Goal: Task Accomplishment & Management: Use online tool/utility

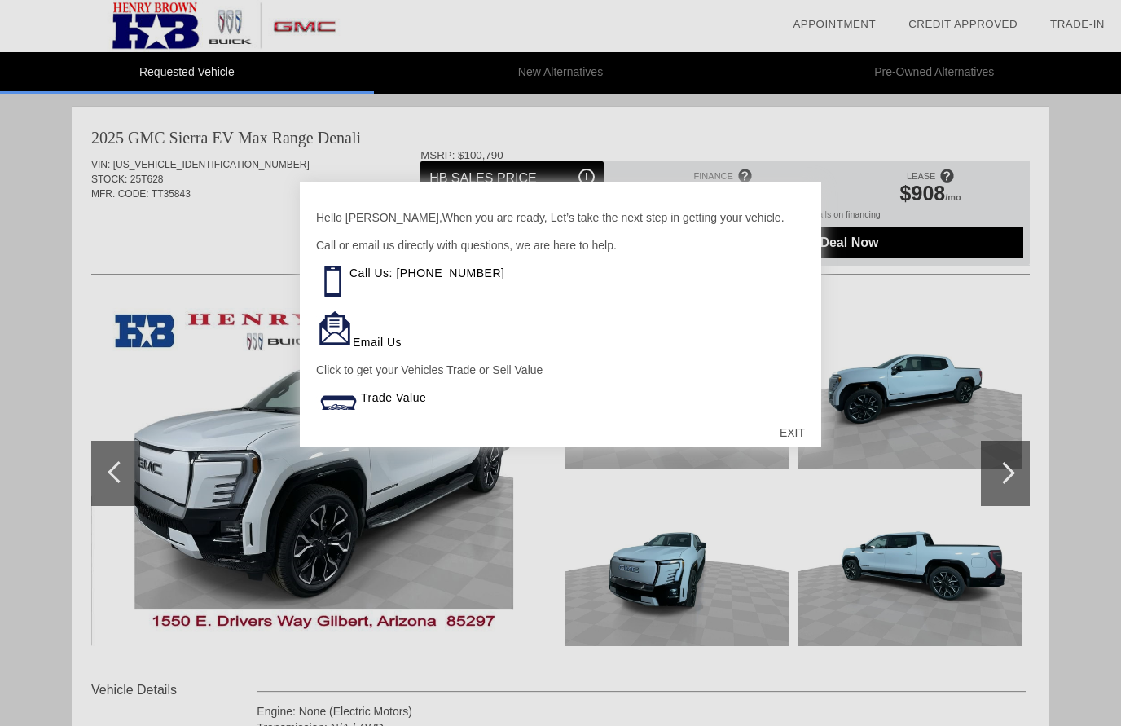
click at [799, 431] on div "EXIT" at bounding box center [793, 432] width 58 height 49
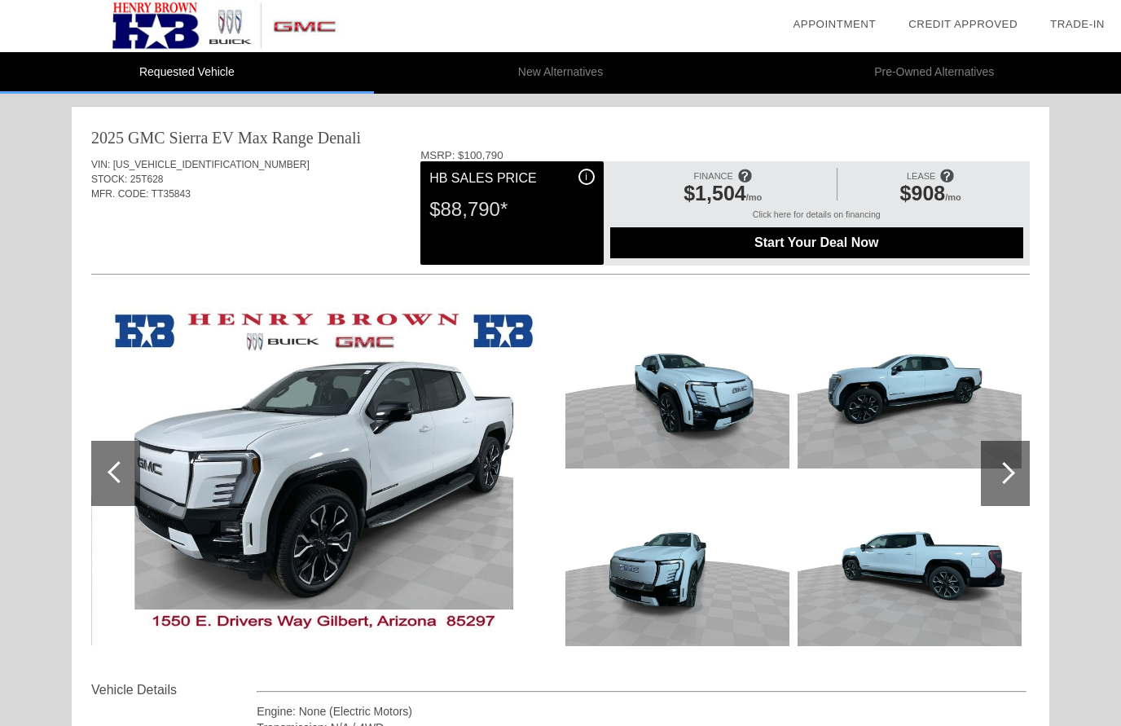
click at [192, 438] on img at bounding box center [322, 474] width 462 height 346
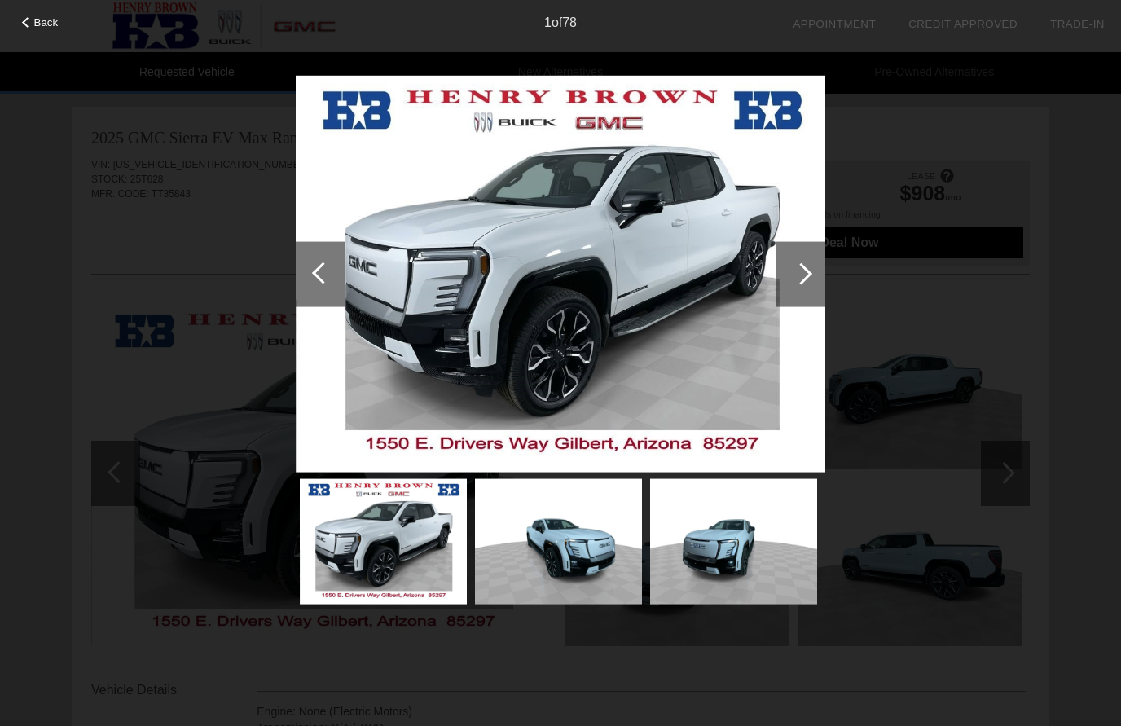
click at [705, 359] on img at bounding box center [561, 274] width 530 height 398
click at [686, 373] on img at bounding box center [561, 274] width 530 height 398
click at [813, 284] on div at bounding box center [801, 273] width 49 height 65
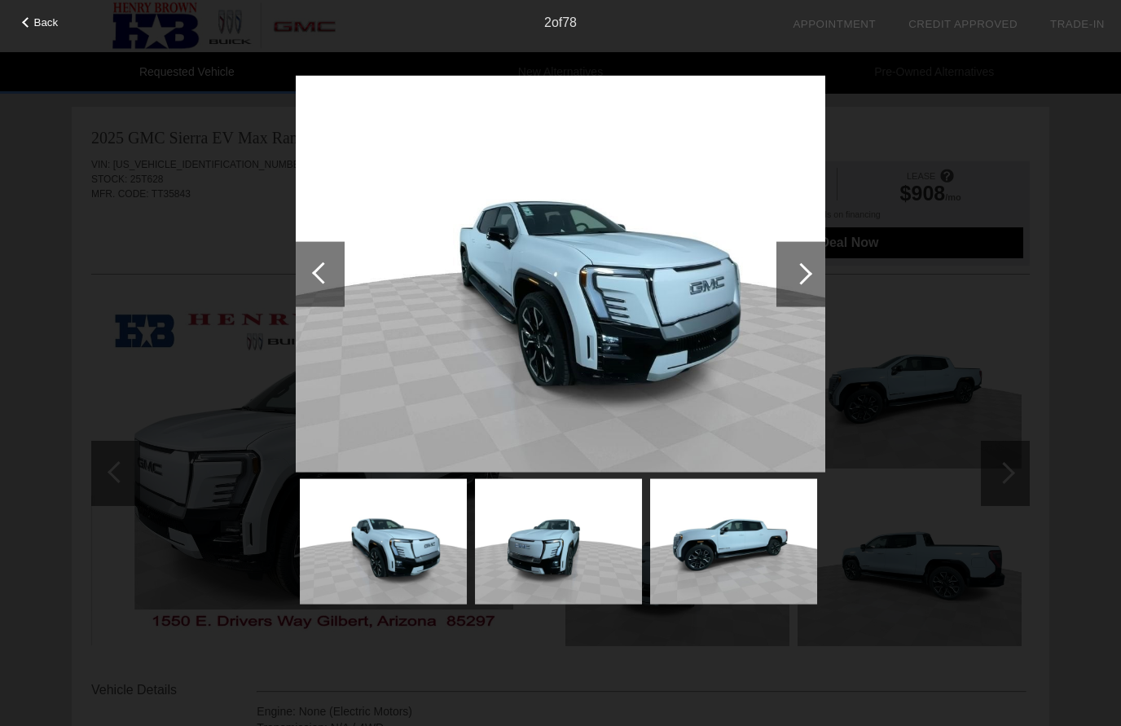
click at [711, 405] on img at bounding box center [561, 274] width 530 height 398
click at [706, 373] on img at bounding box center [561, 274] width 530 height 398
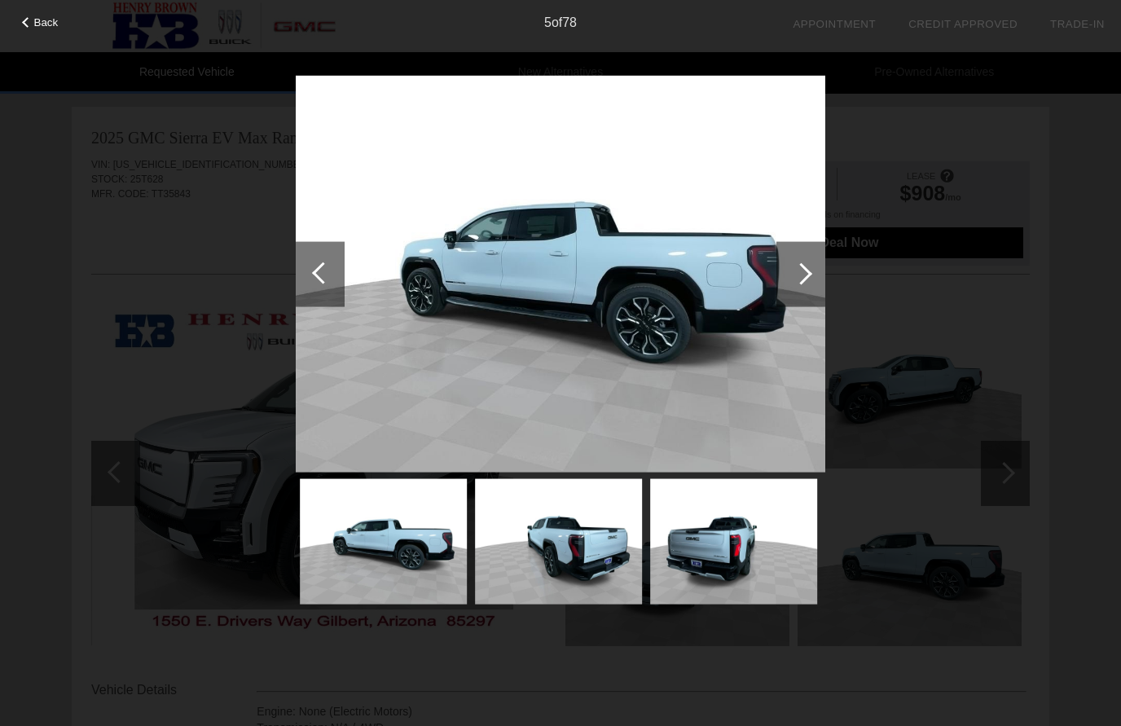
click at [527, 461] on img at bounding box center [561, 274] width 530 height 398
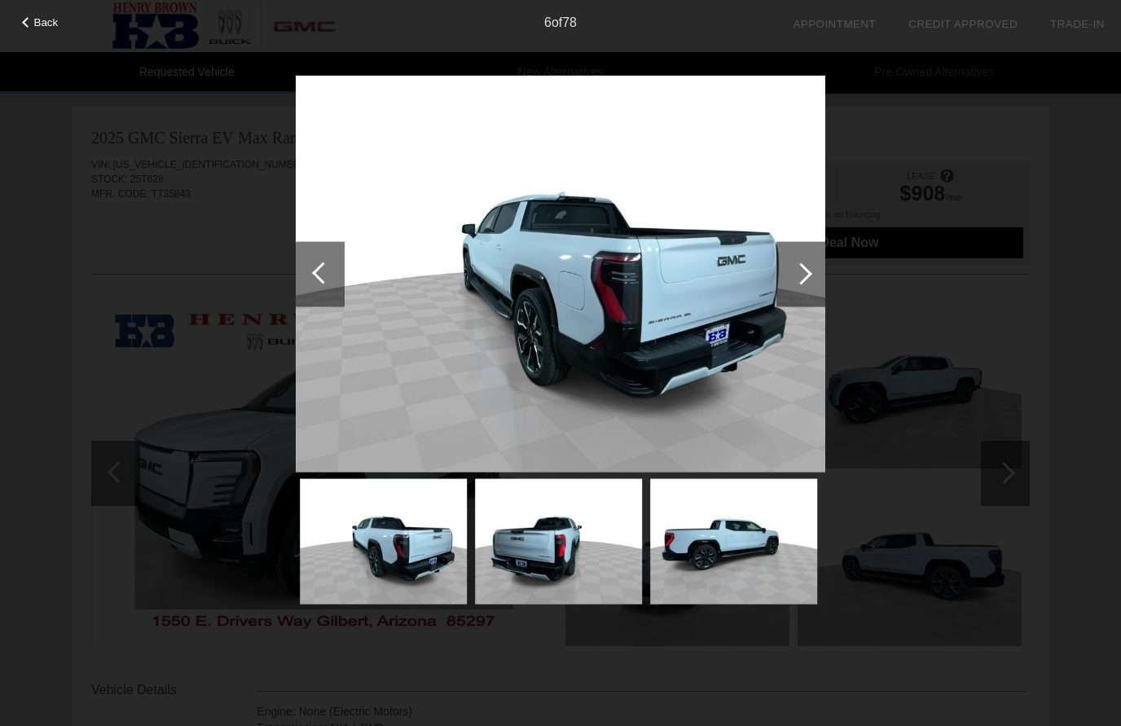
click at [807, 267] on div at bounding box center [801, 273] width 49 height 65
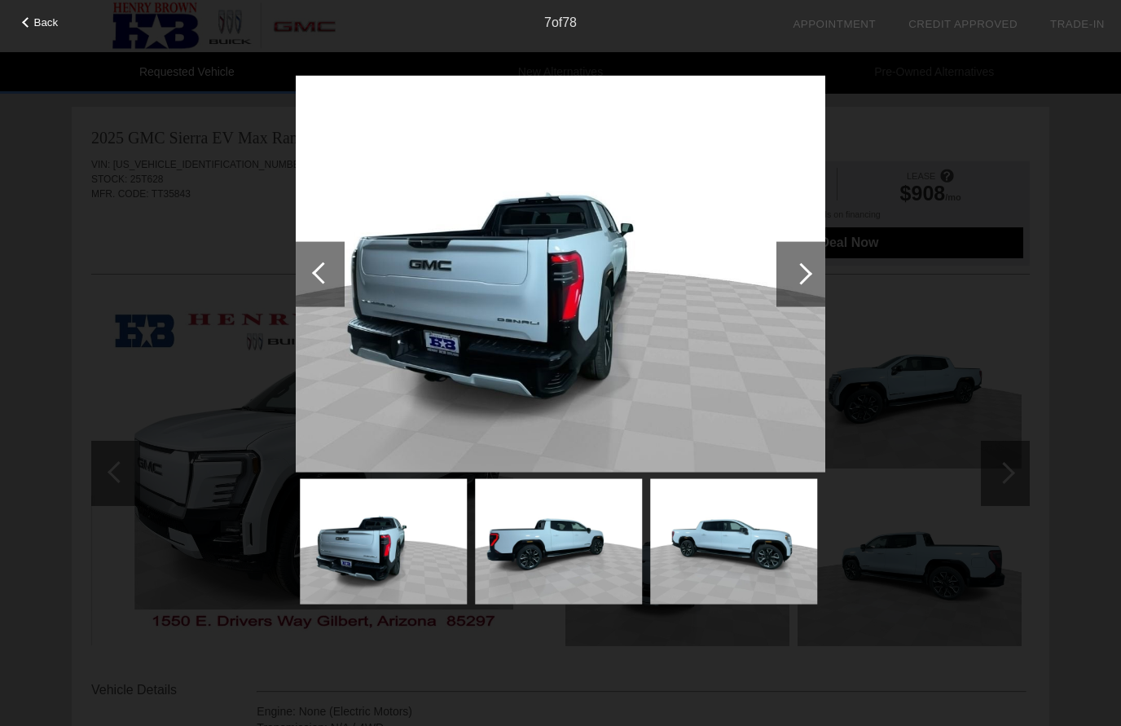
click at [808, 271] on div at bounding box center [802, 273] width 22 height 22
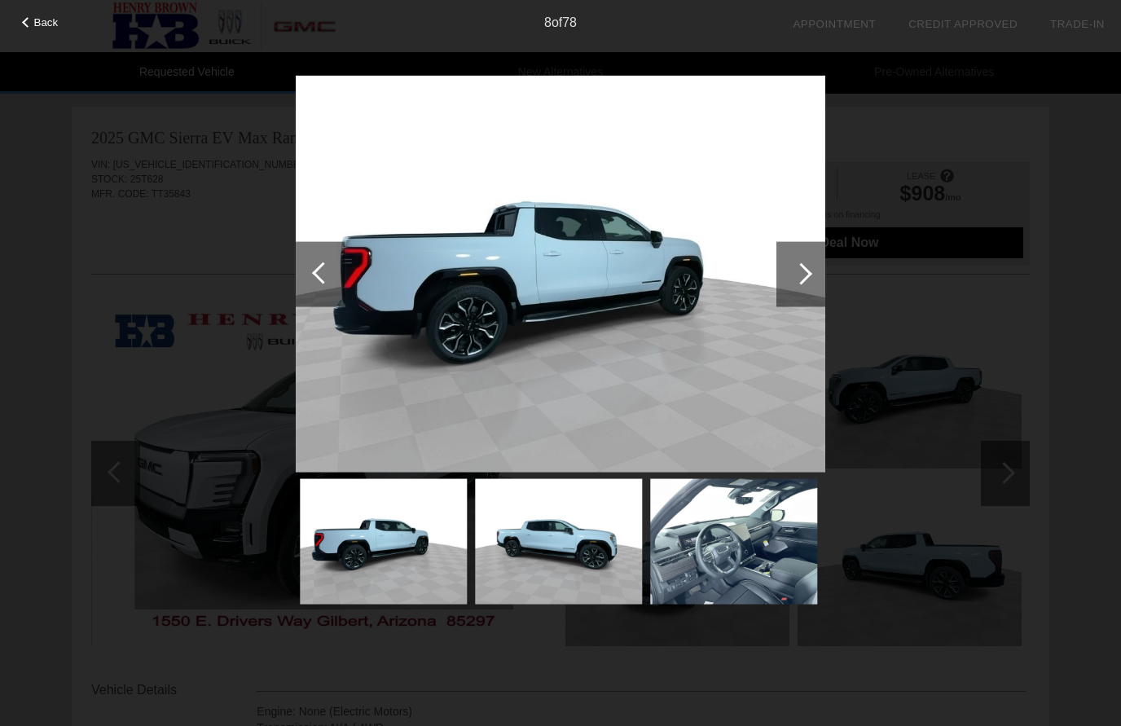
click at [804, 273] on div at bounding box center [802, 273] width 22 height 22
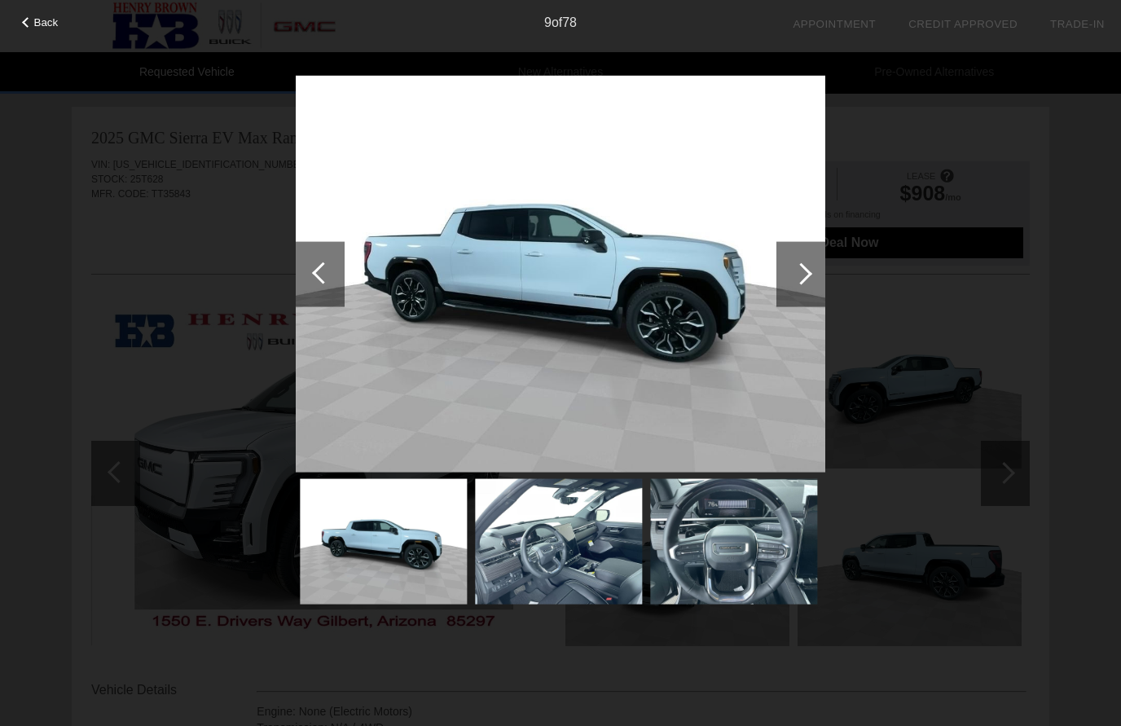
click at [804, 277] on div at bounding box center [802, 273] width 22 height 22
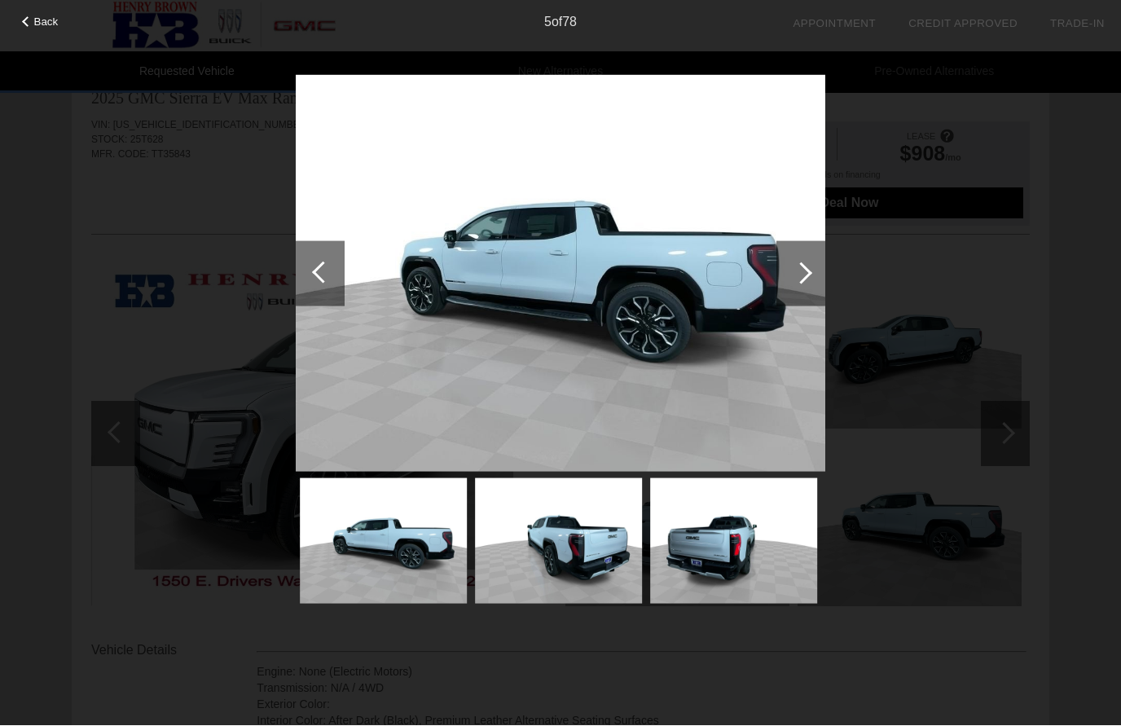
scroll to position [40, 0]
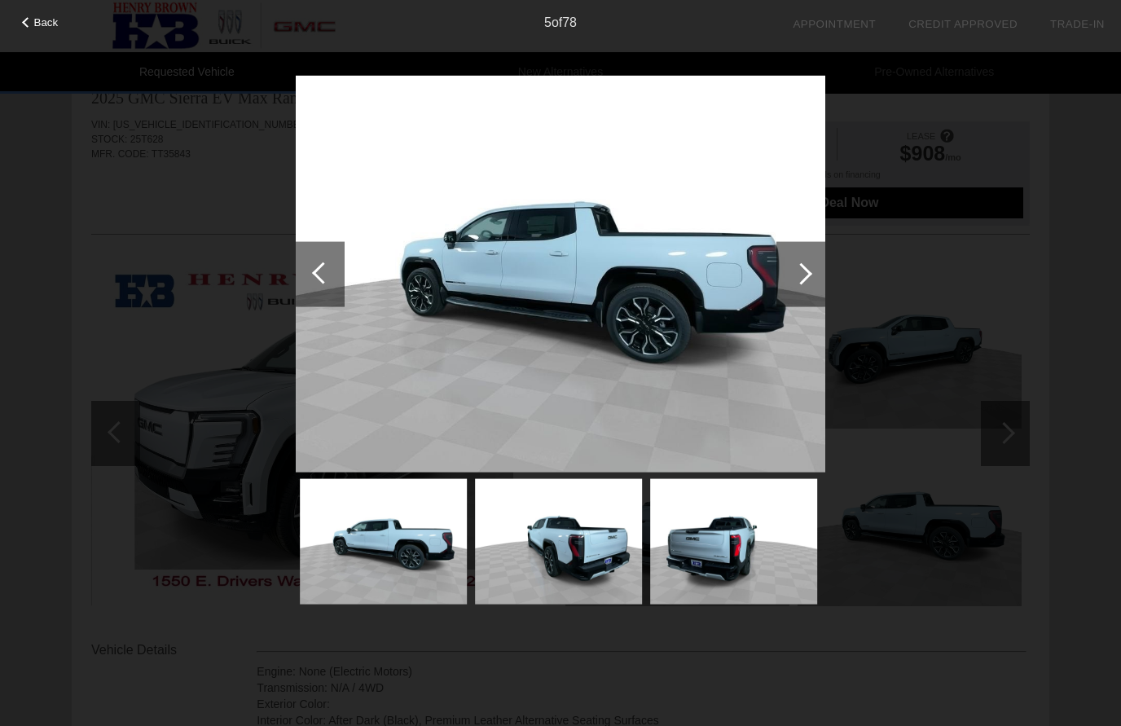
click at [723, 565] on img at bounding box center [733, 542] width 167 height 126
click at [803, 284] on div at bounding box center [801, 273] width 49 height 65
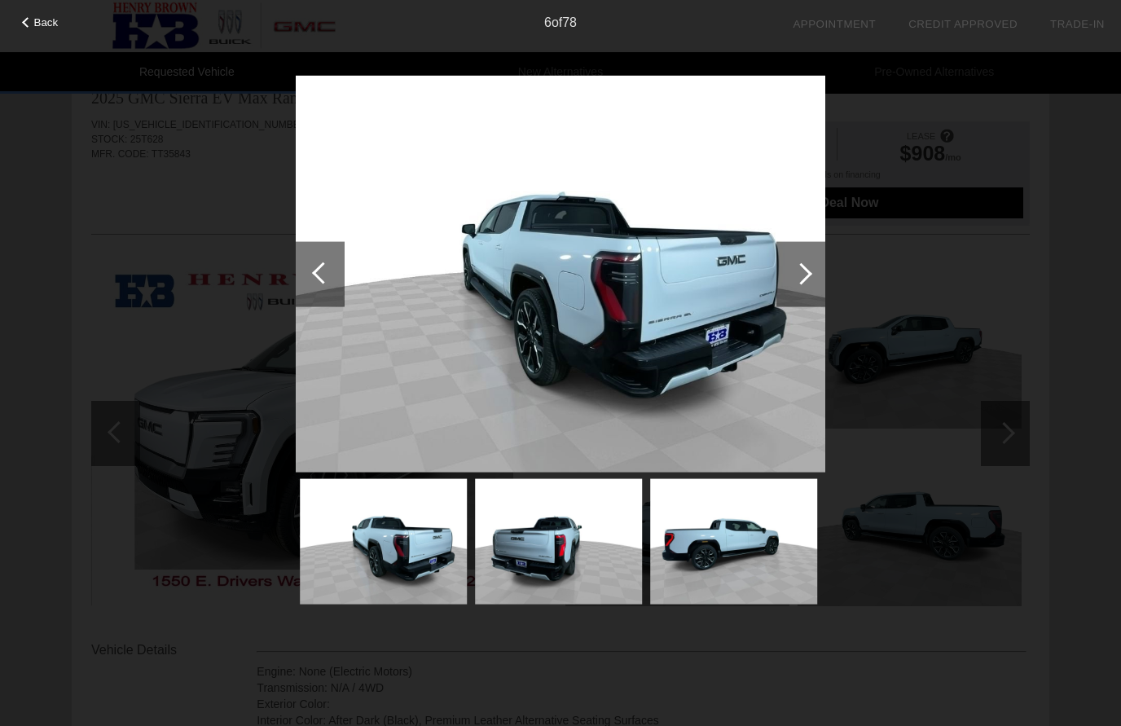
click at [800, 277] on div at bounding box center [802, 273] width 22 height 22
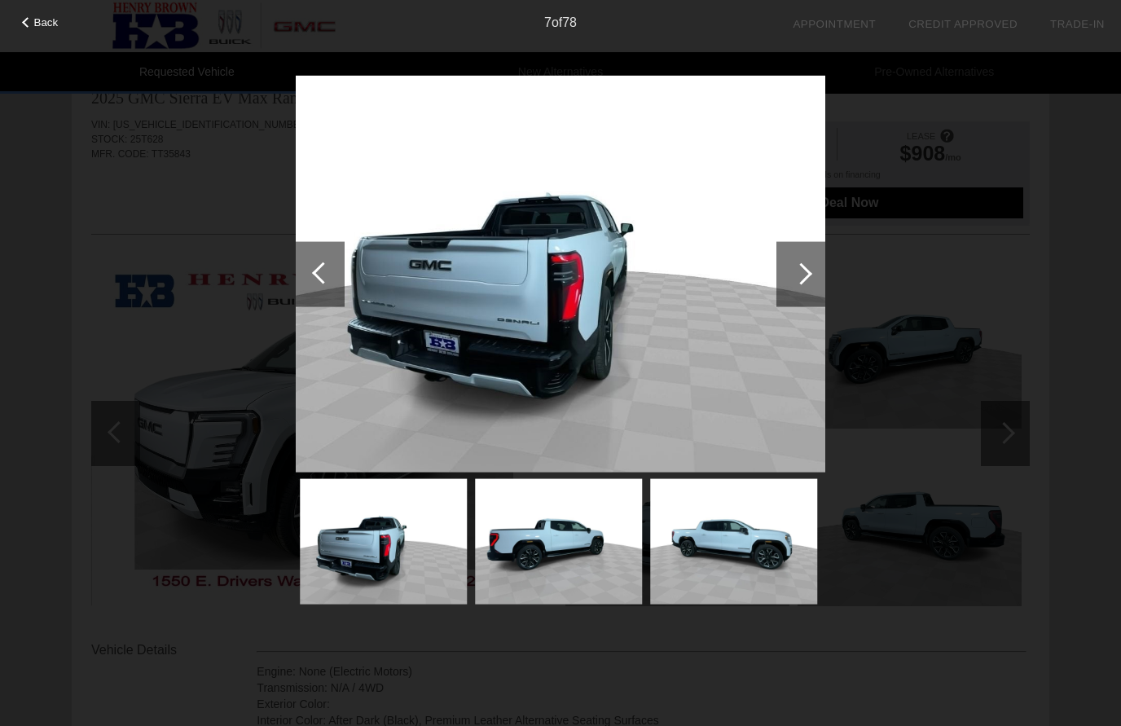
click at [802, 266] on div at bounding box center [802, 273] width 22 height 22
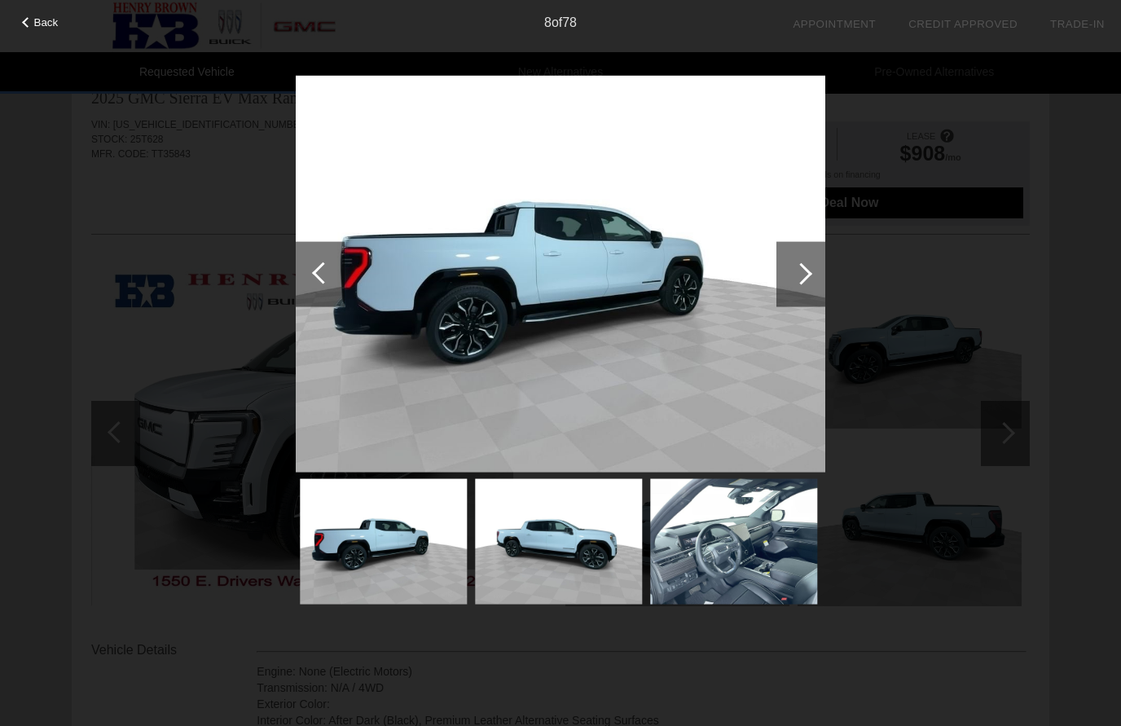
click at [804, 273] on div at bounding box center [802, 273] width 22 height 22
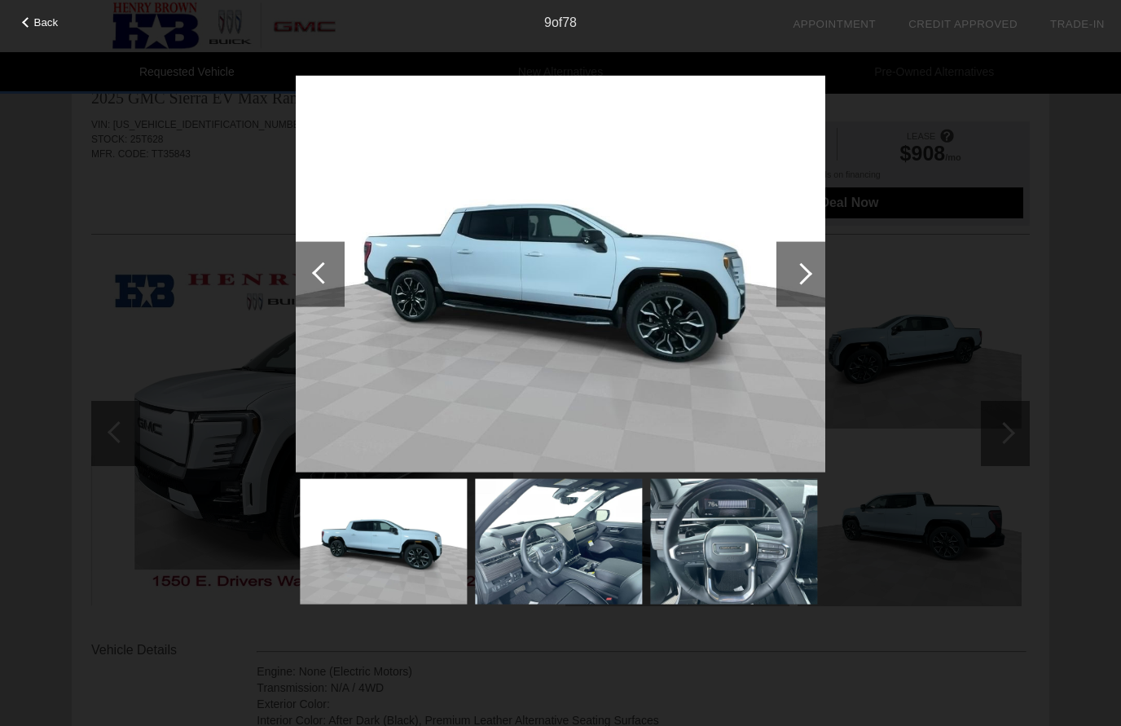
click at [790, 273] on div at bounding box center [801, 273] width 49 height 65
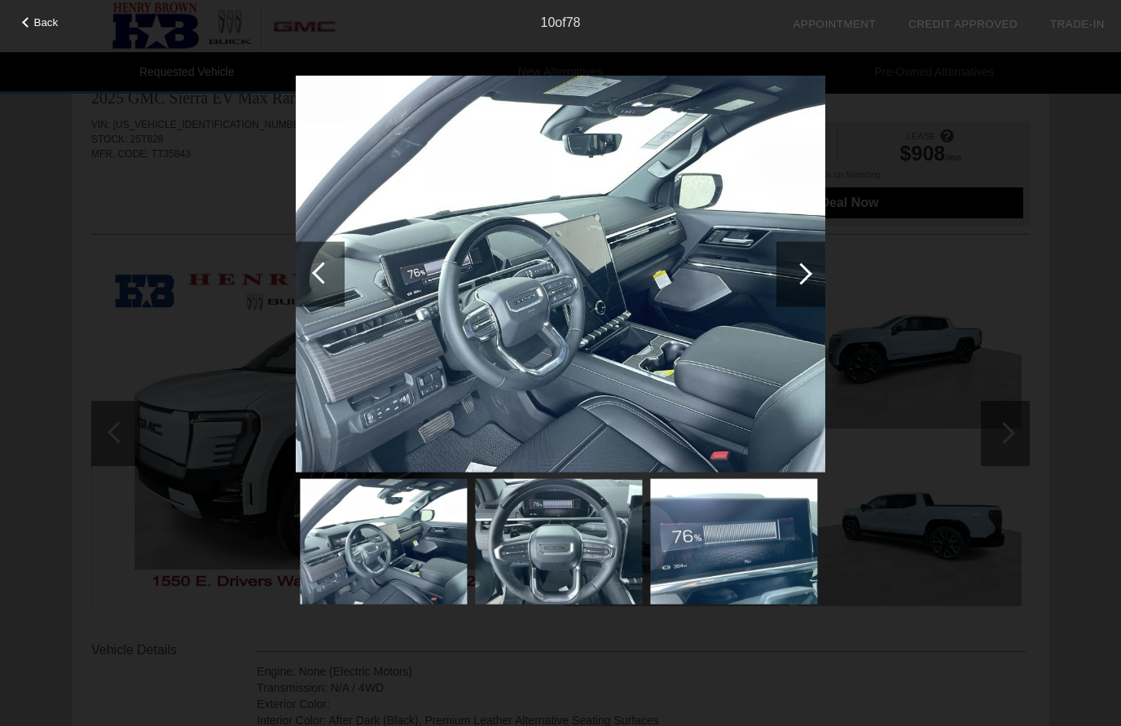
scroll to position [0, 0]
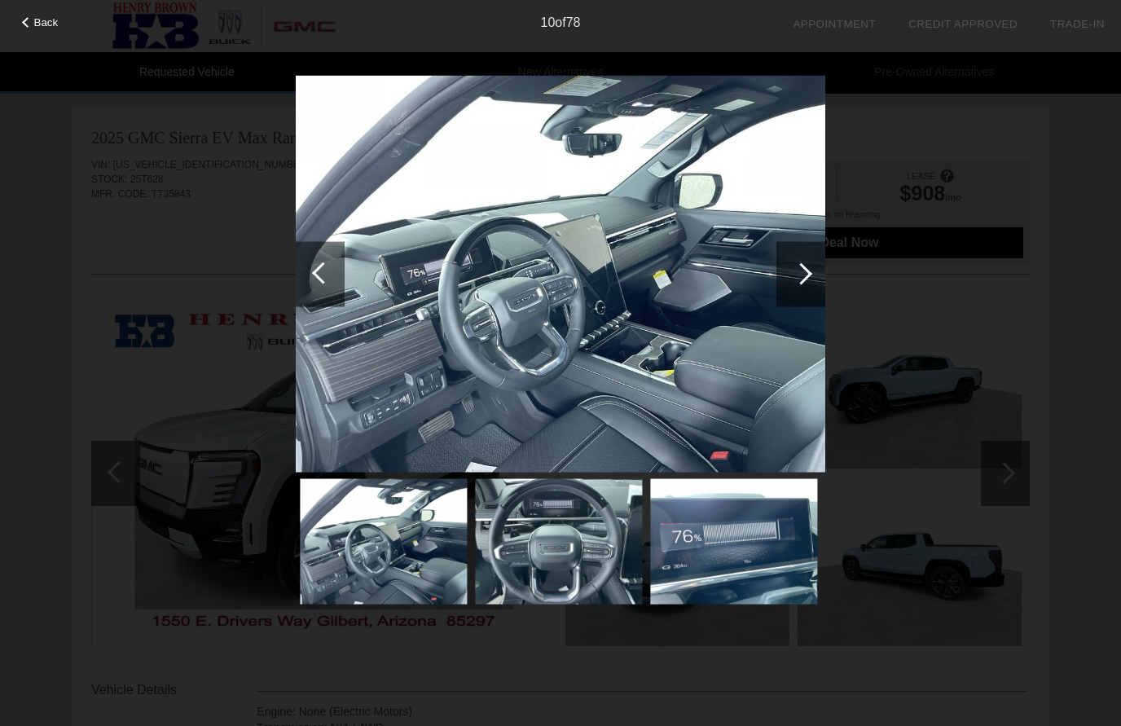
click at [813, 282] on div at bounding box center [801, 273] width 49 height 65
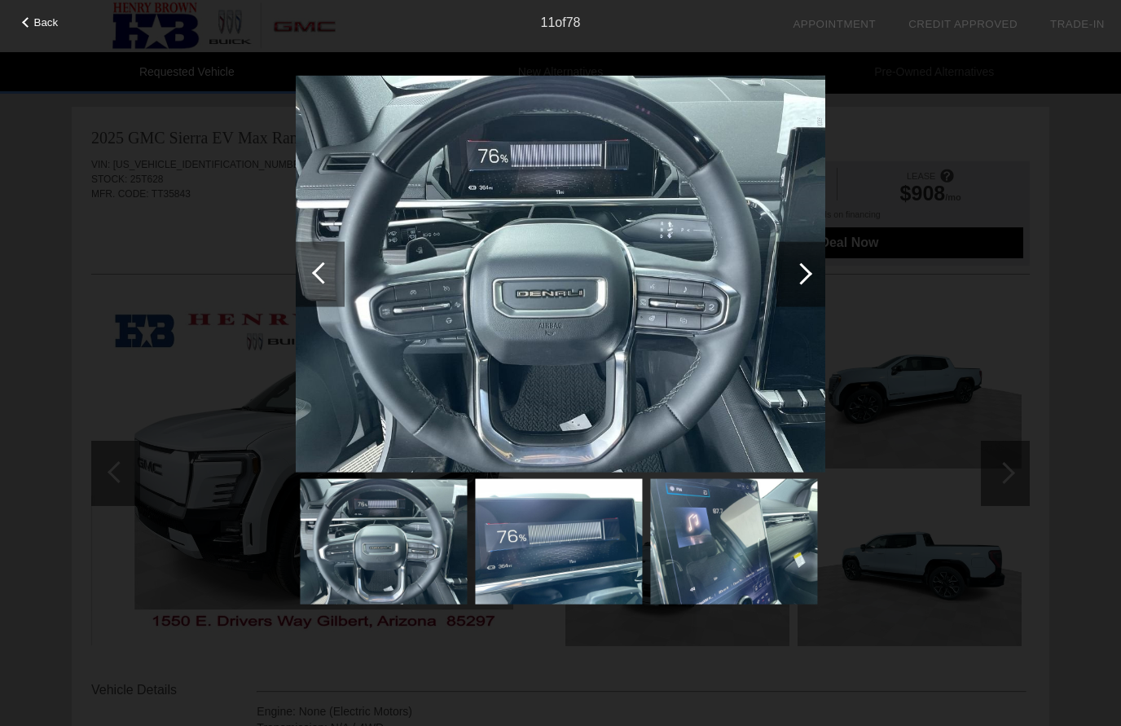
click at [804, 275] on div at bounding box center [802, 273] width 22 height 22
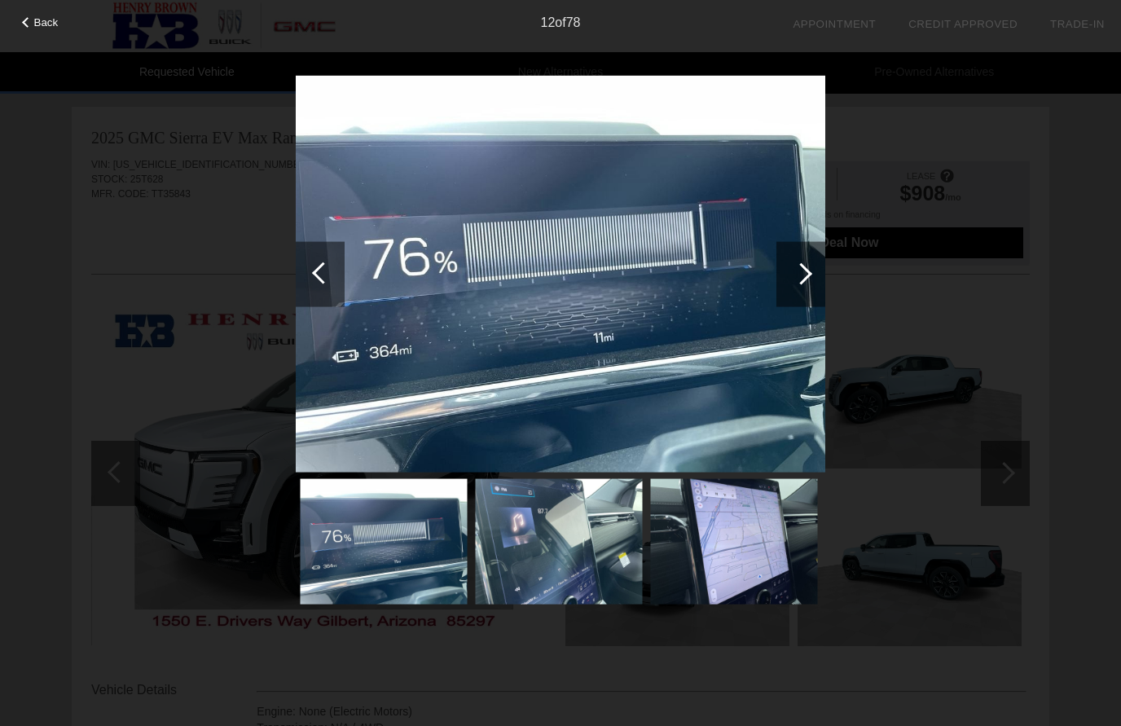
click at [817, 282] on div at bounding box center [801, 273] width 49 height 65
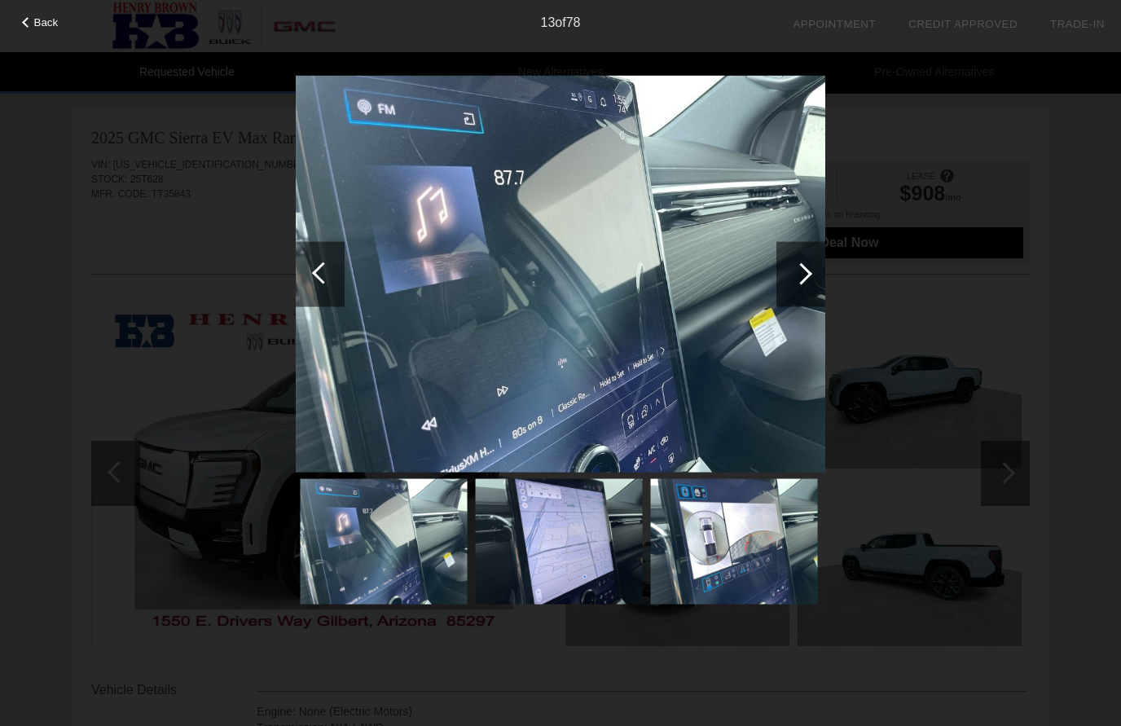
click at [809, 288] on div at bounding box center [801, 273] width 49 height 65
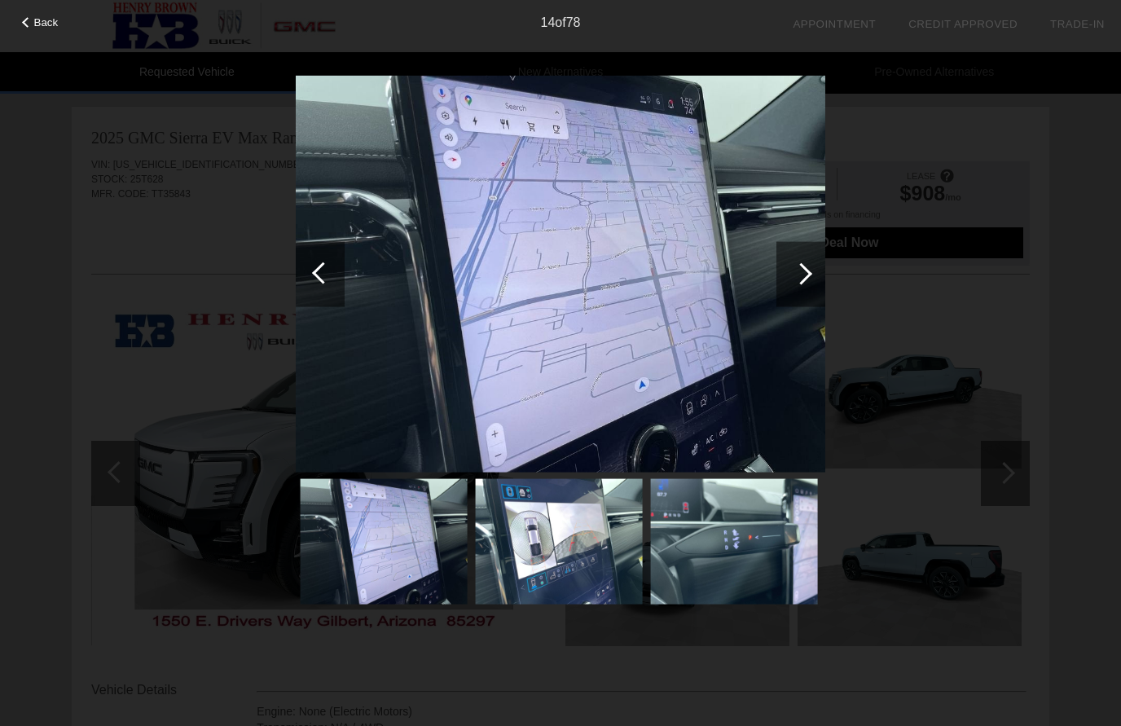
click at [806, 289] on div at bounding box center [801, 273] width 49 height 65
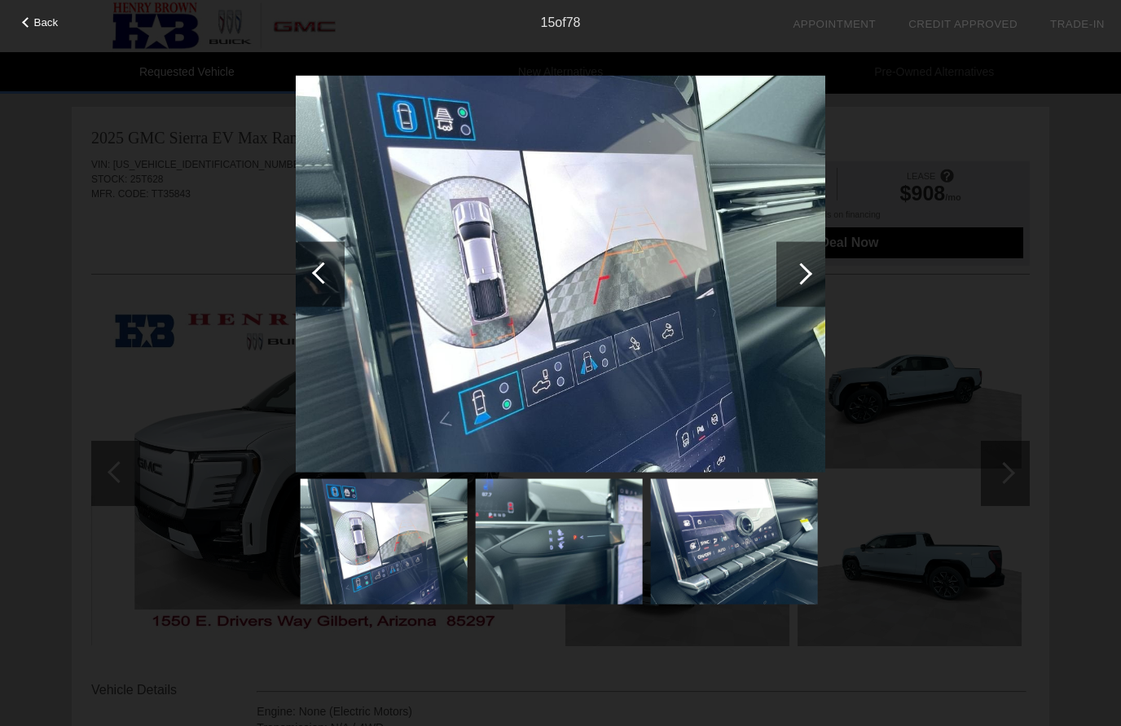
click at [810, 291] on div at bounding box center [801, 273] width 49 height 65
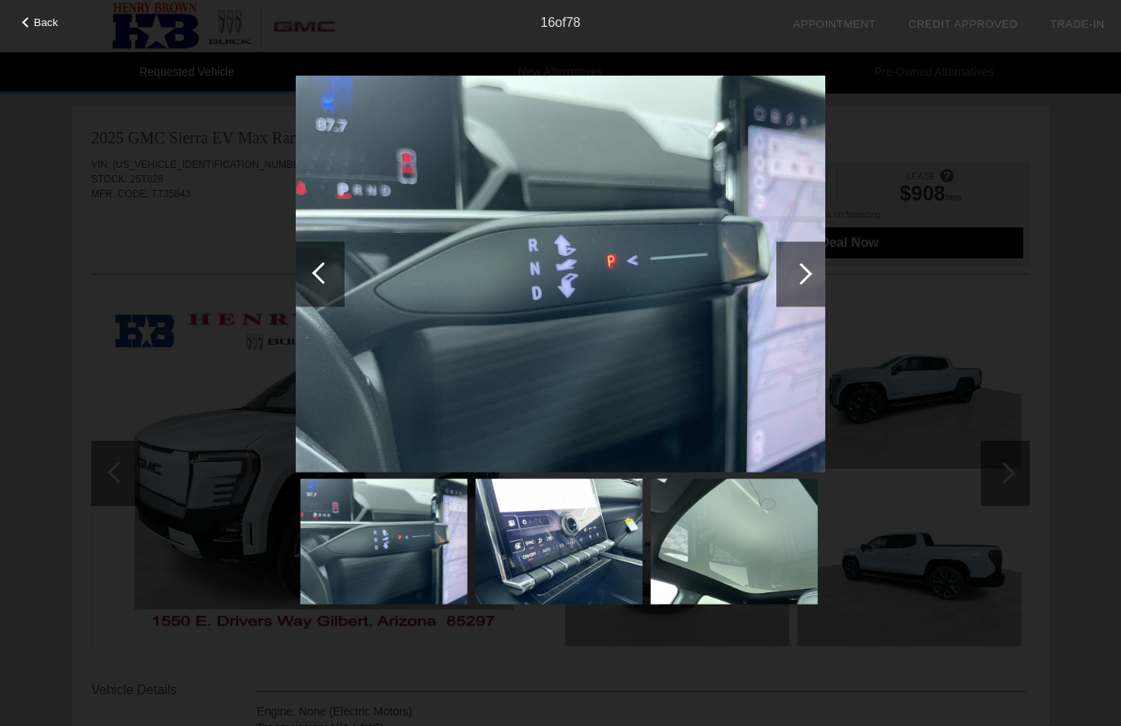
click at [809, 284] on div at bounding box center [801, 273] width 49 height 65
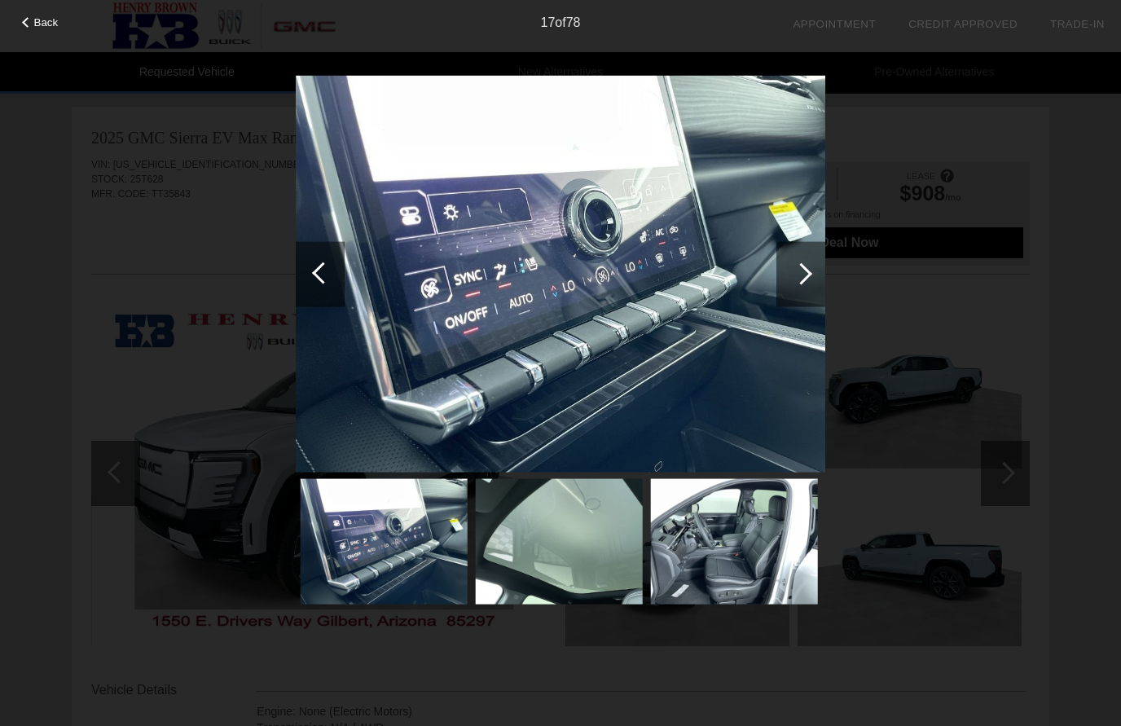
click at [808, 283] on div at bounding box center [801, 273] width 49 height 65
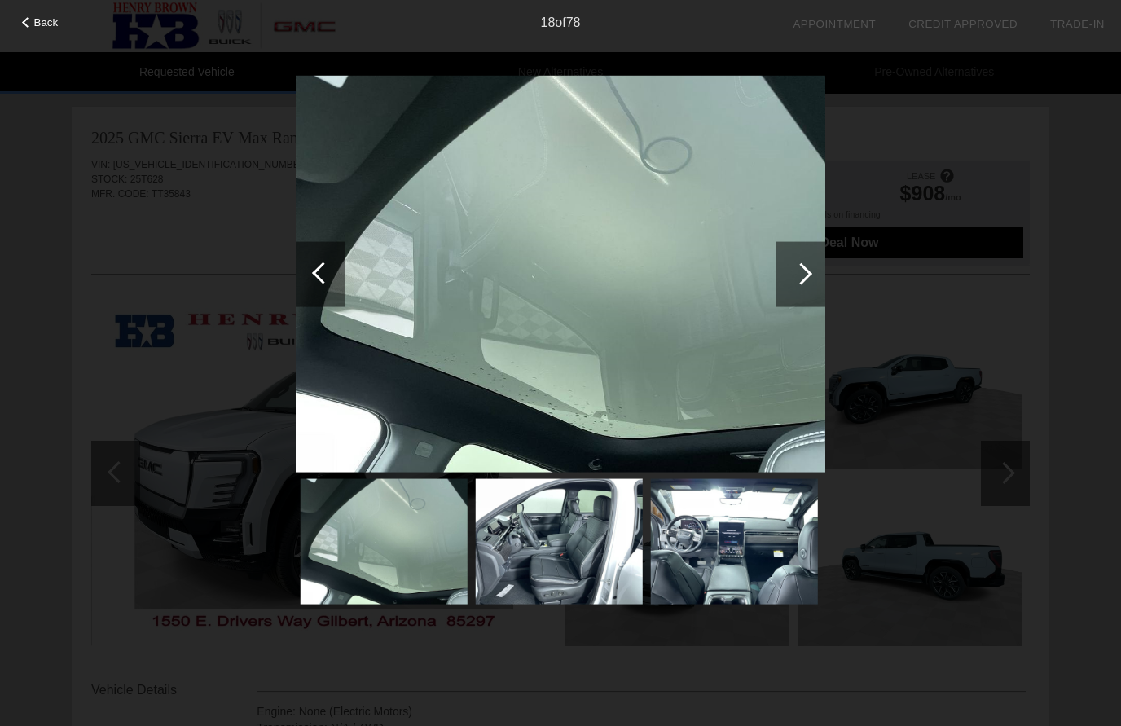
click at [806, 271] on div at bounding box center [802, 273] width 22 height 22
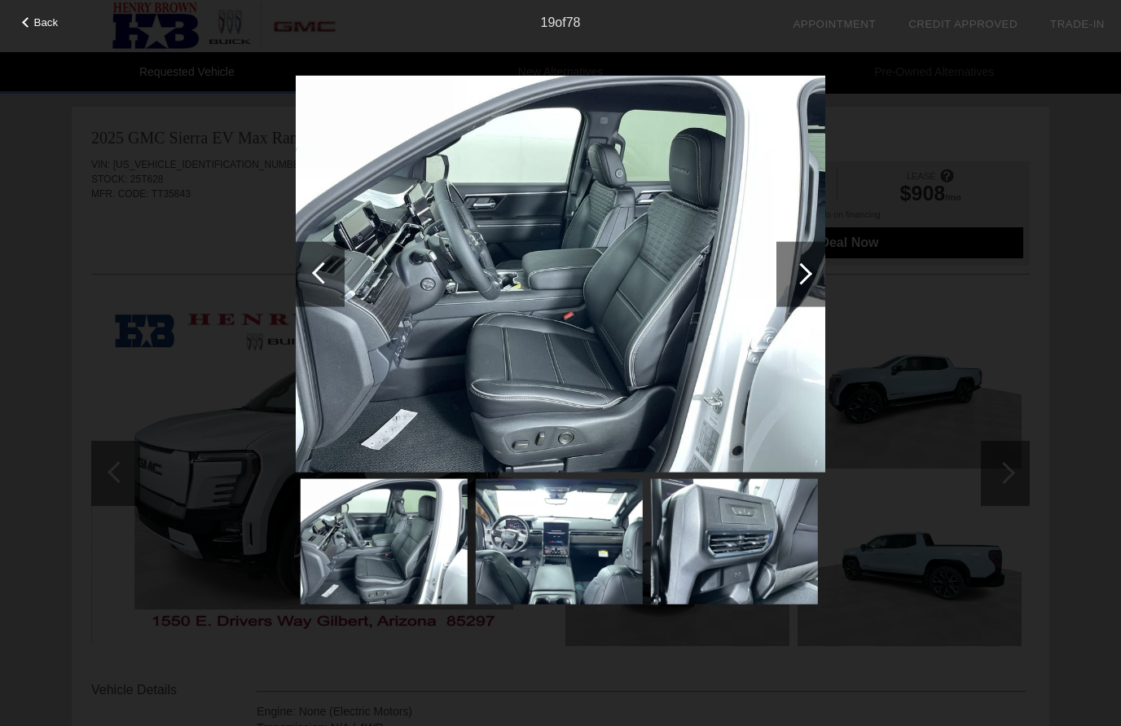
click at [809, 274] on div at bounding box center [802, 273] width 22 height 22
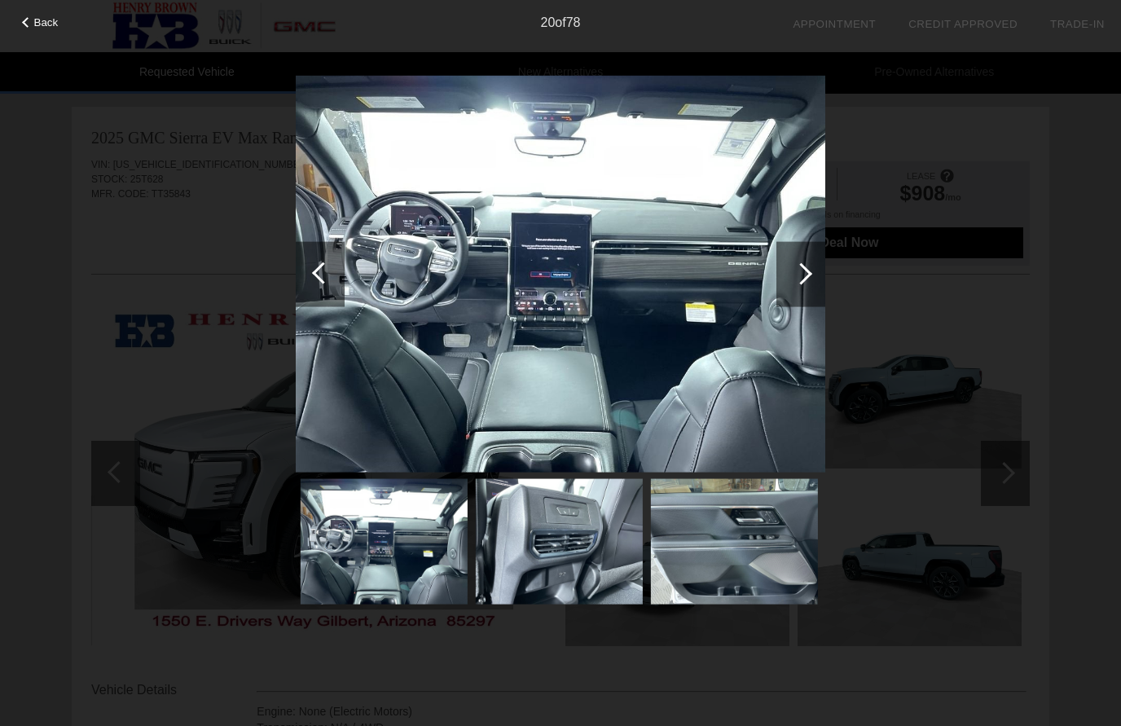
click at [808, 274] on div at bounding box center [802, 273] width 22 height 22
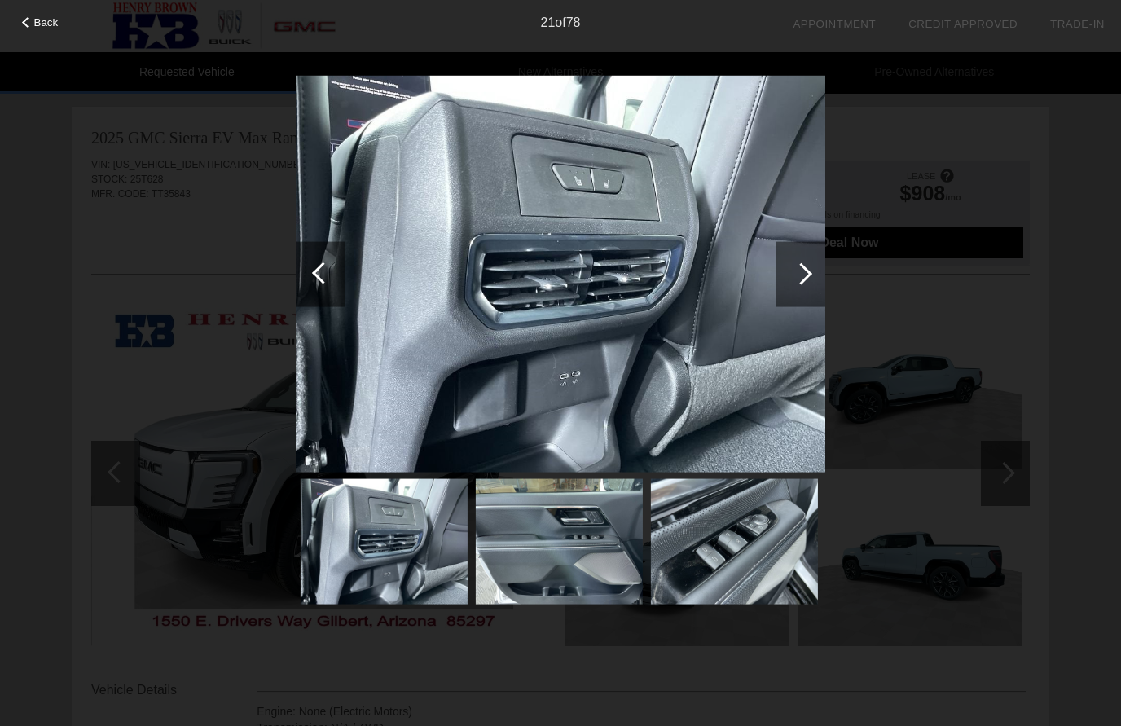
click at [804, 269] on div at bounding box center [802, 273] width 22 height 22
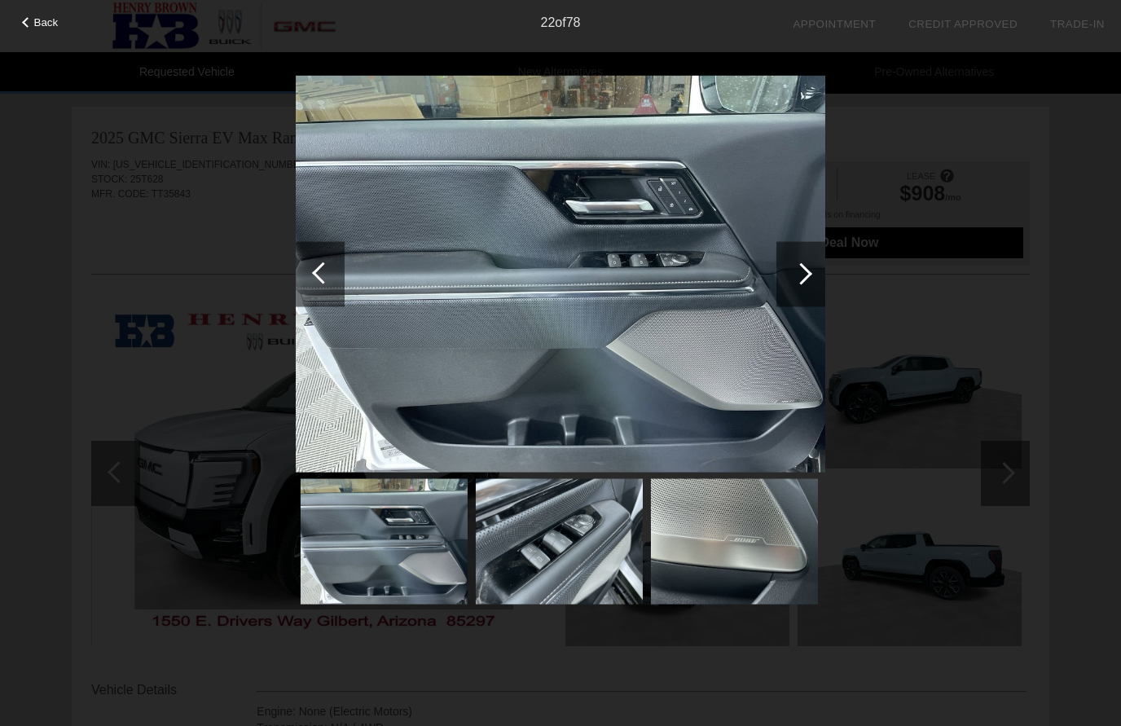
click at [801, 268] on div at bounding box center [802, 273] width 22 height 22
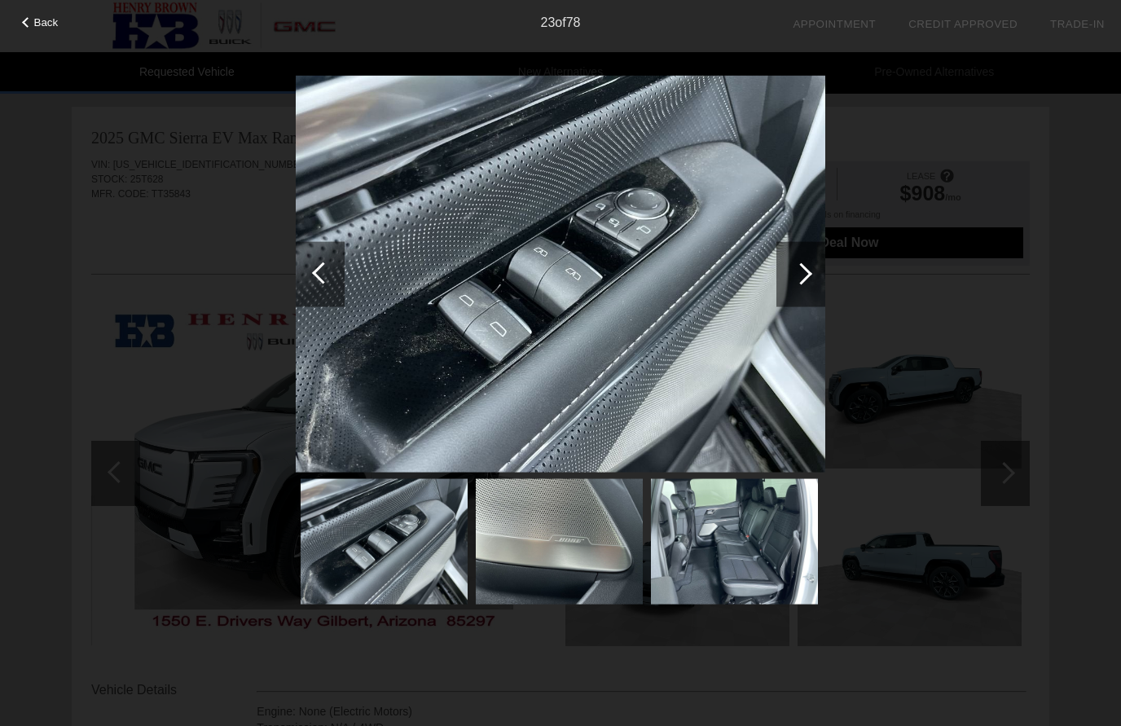
click at [803, 275] on div at bounding box center [802, 273] width 22 height 22
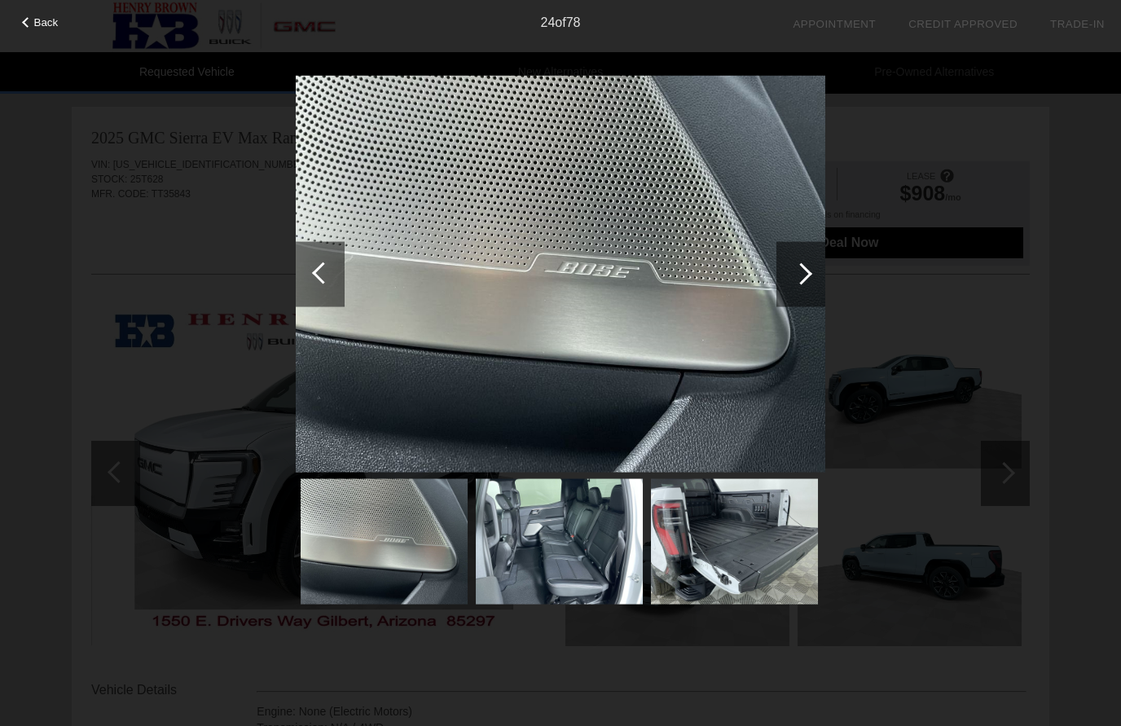
click at [805, 271] on div at bounding box center [802, 273] width 22 height 22
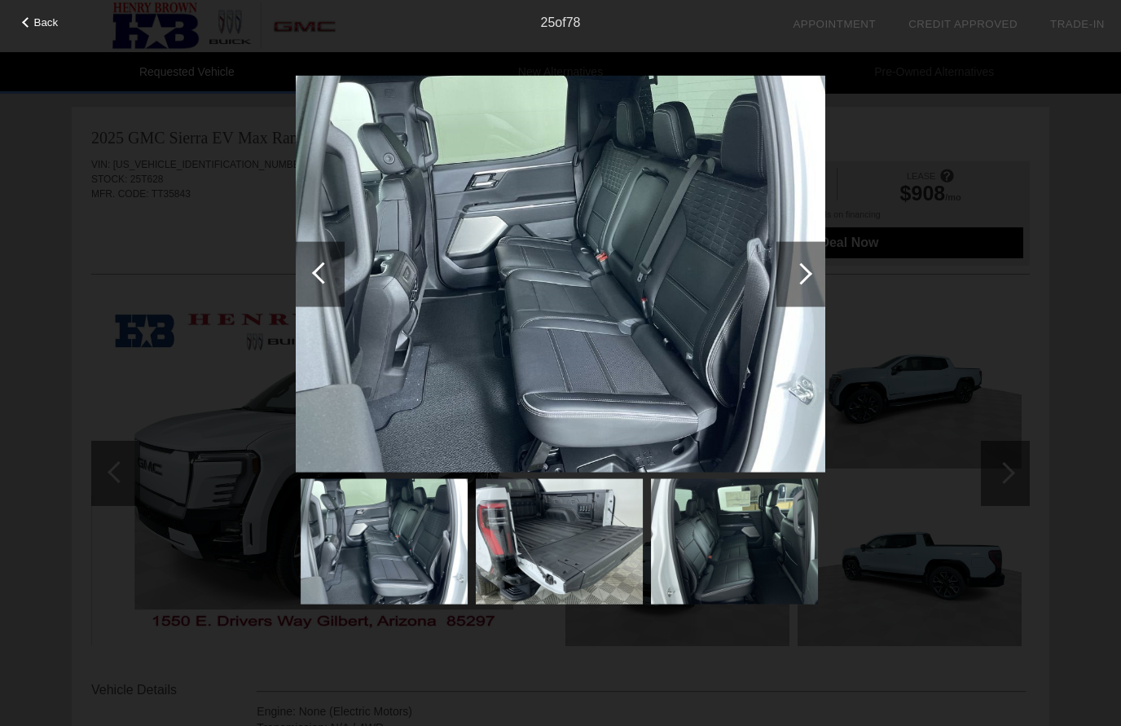
click at [803, 269] on div at bounding box center [802, 273] width 22 height 22
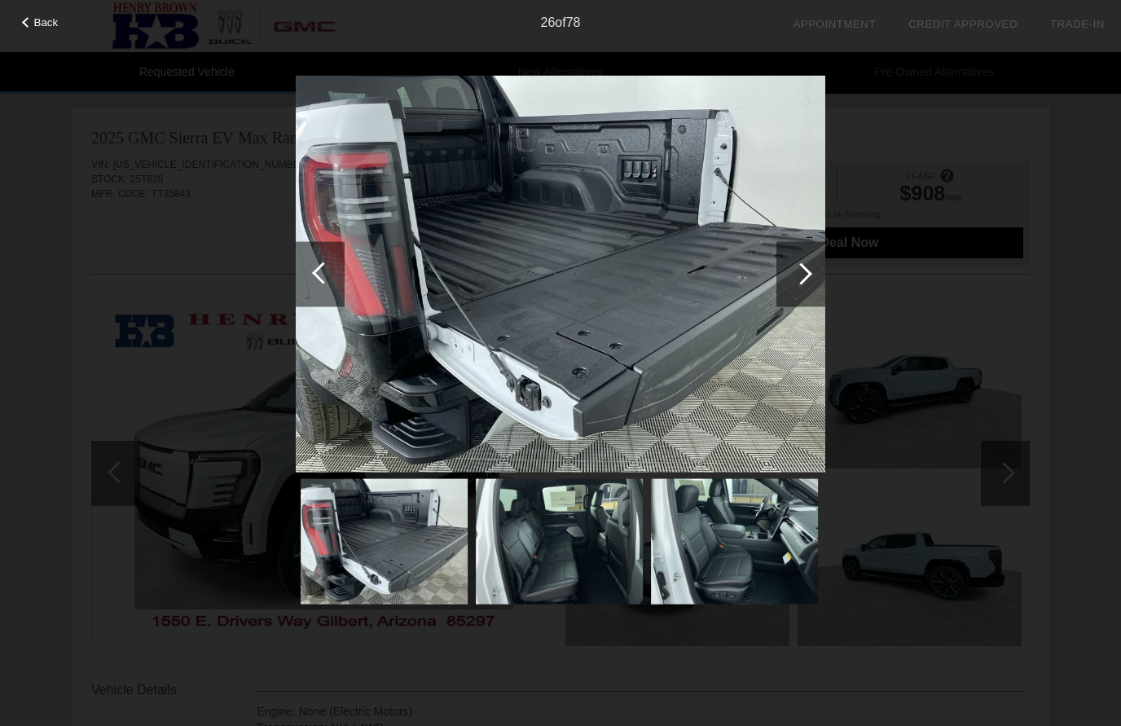
click at [806, 275] on div at bounding box center [802, 273] width 22 height 22
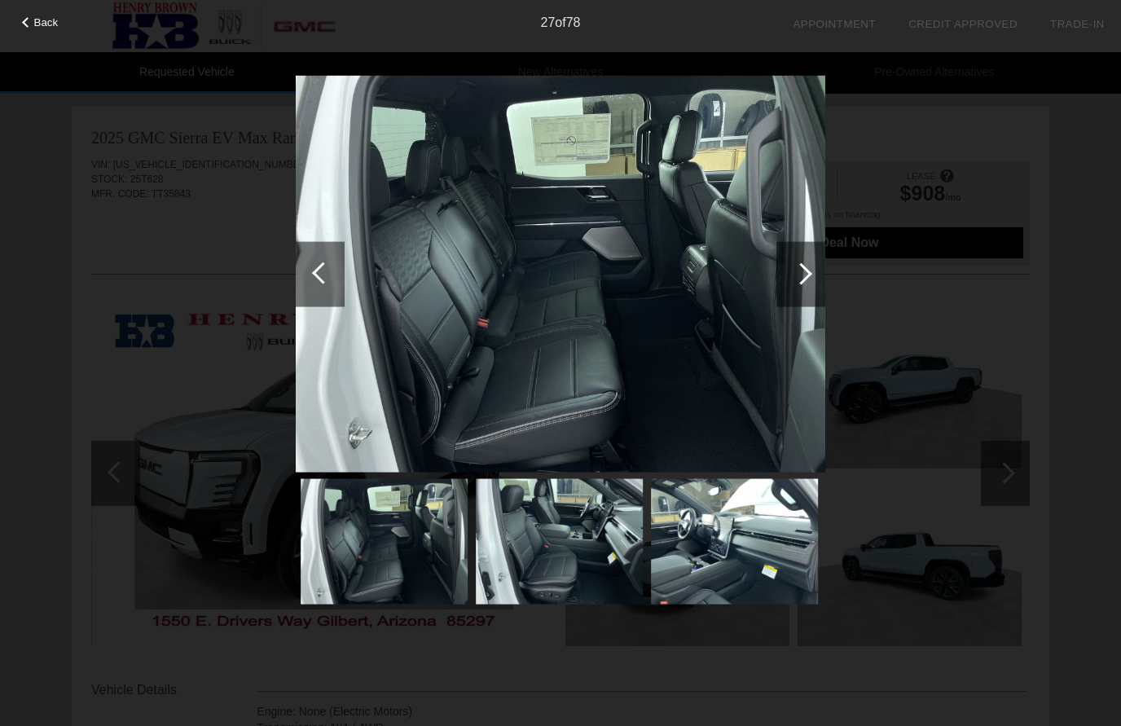
click at [800, 270] on div at bounding box center [802, 273] width 22 height 22
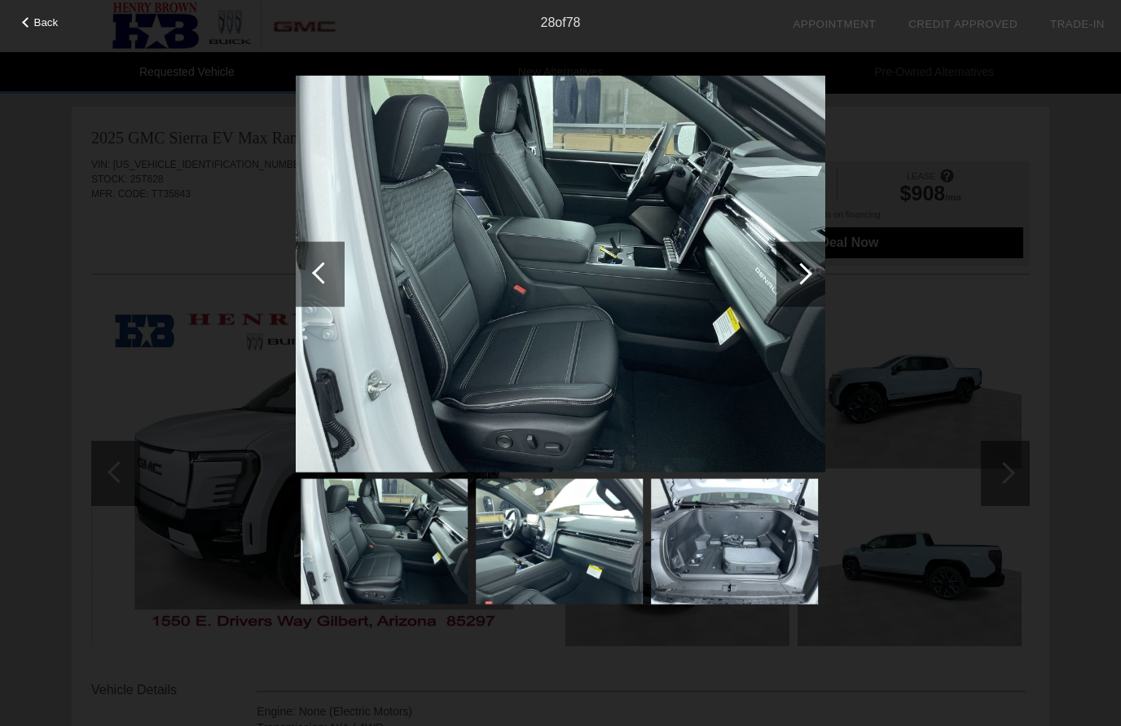
click at [796, 272] on div at bounding box center [802, 273] width 22 height 22
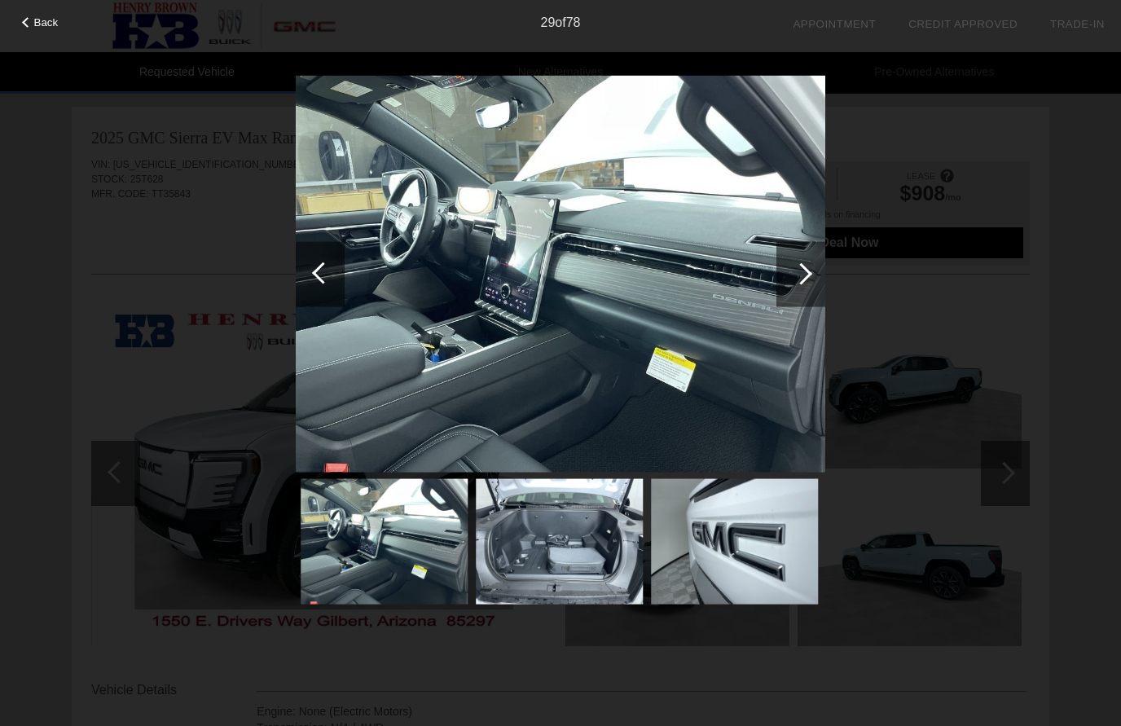
click at [38, 24] on span "Back" at bounding box center [46, 22] width 24 height 12
